Goal: Use online tool/utility

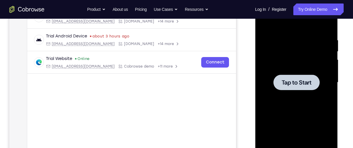
scroll to position [101, 0]
click at [295, 73] on div at bounding box center [296, 83] width 74 height 164
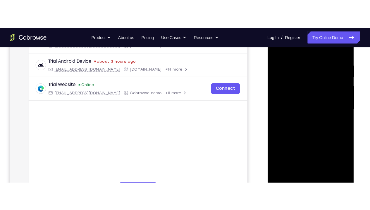
scroll to position [174, 0]
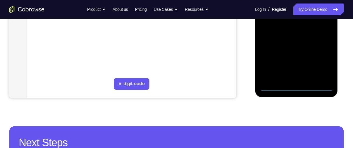
click at [293, 88] on div at bounding box center [296, 9] width 74 height 164
click at [324, 60] on div at bounding box center [296, 9] width 74 height 164
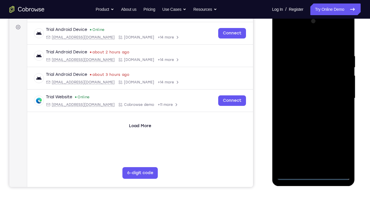
scroll to position [84, 0]
click at [301, 41] on div at bounding box center [313, 99] width 74 height 164
click at [300, 65] on div at bounding box center [313, 99] width 74 height 164
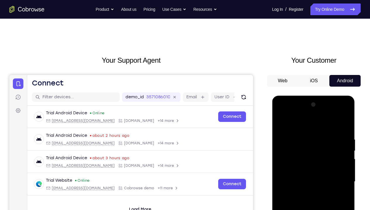
scroll to position [0, 0]
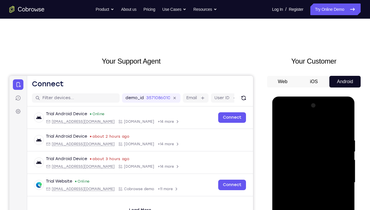
click at [319, 148] on div at bounding box center [313, 183] width 74 height 164
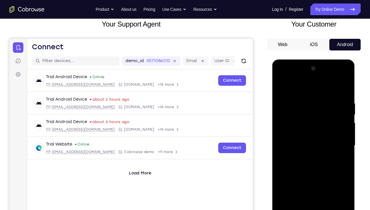
click at [302, 148] on div at bounding box center [313, 146] width 74 height 164
click at [313, 131] on div at bounding box center [313, 146] width 74 height 164
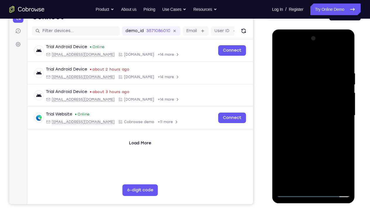
scroll to position [79, 0]
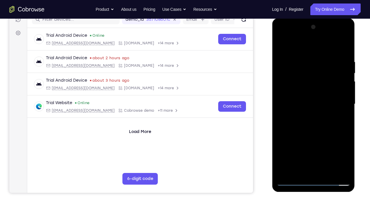
click at [291, 148] on div at bounding box center [313, 105] width 74 height 164
click at [319, 118] on div at bounding box center [313, 105] width 74 height 164
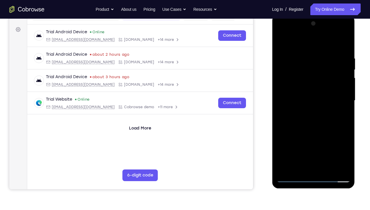
scroll to position [82, 0]
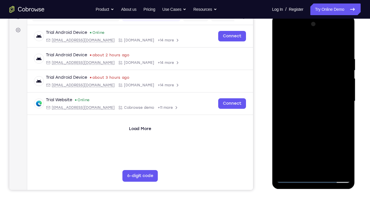
click at [347, 80] on div at bounding box center [313, 102] width 74 height 164
click at [346, 148] on div at bounding box center [313, 102] width 74 height 164
click at [320, 148] on div at bounding box center [313, 102] width 74 height 164
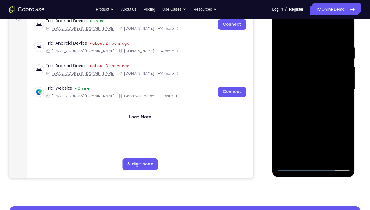
scroll to position [94, 0]
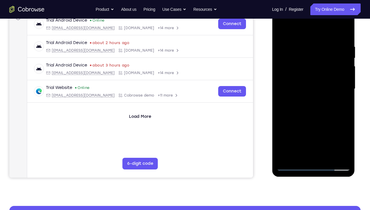
drag, startPoint x: 308, startPoint y: 128, endPoint x: 309, endPoint y: 80, distance: 47.6
click at [309, 80] on div at bounding box center [313, 89] width 74 height 164
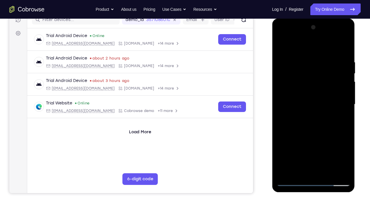
scroll to position [78, 0]
click at [293, 148] on div at bounding box center [313, 105] width 74 height 164
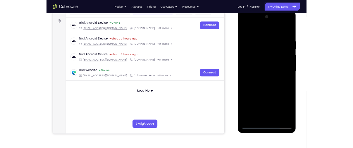
scroll to position [82, 0]
